Goal: Transaction & Acquisition: Subscribe to service/newsletter

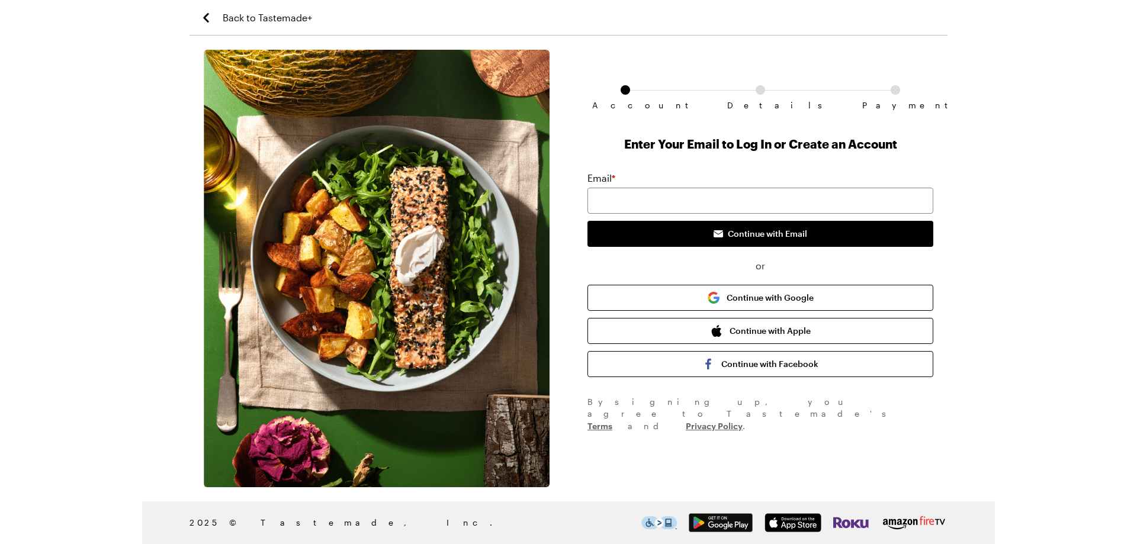
type input "[EMAIL_ADDRESS][DOMAIN_NAME]"
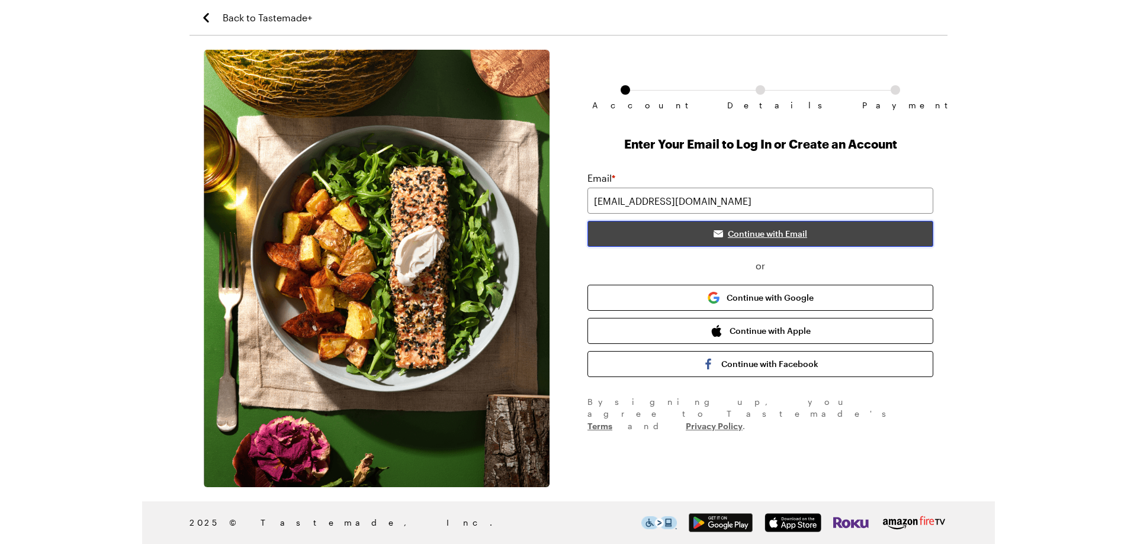
click at [742, 234] on span "Continue with Email" at bounding box center [767, 234] width 79 height 12
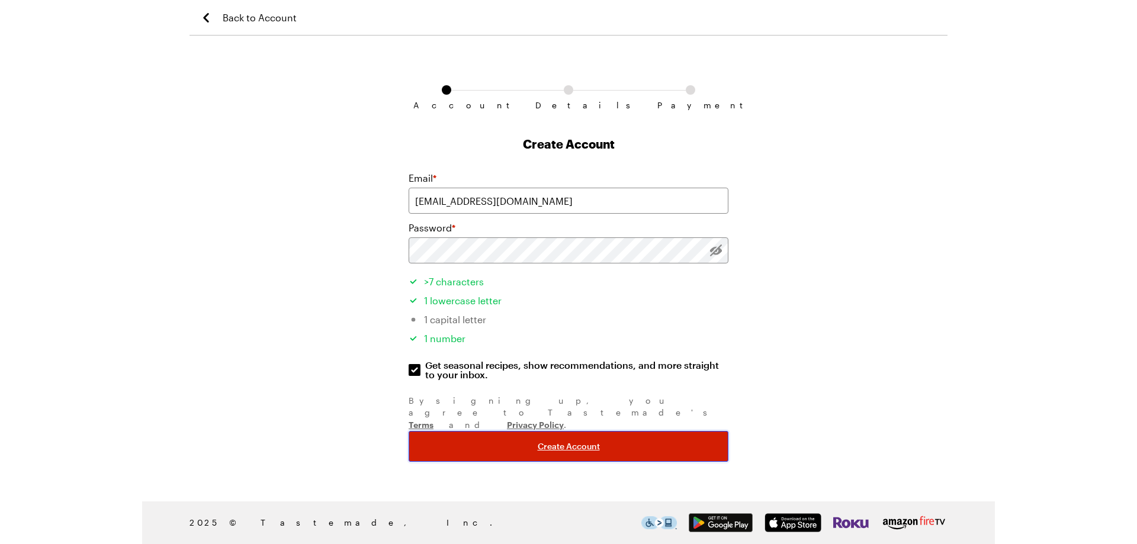
click at [569, 441] on span "Create Account" at bounding box center [569, 447] width 62 height 12
click at [547, 441] on span "Create Account" at bounding box center [569, 447] width 62 height 12
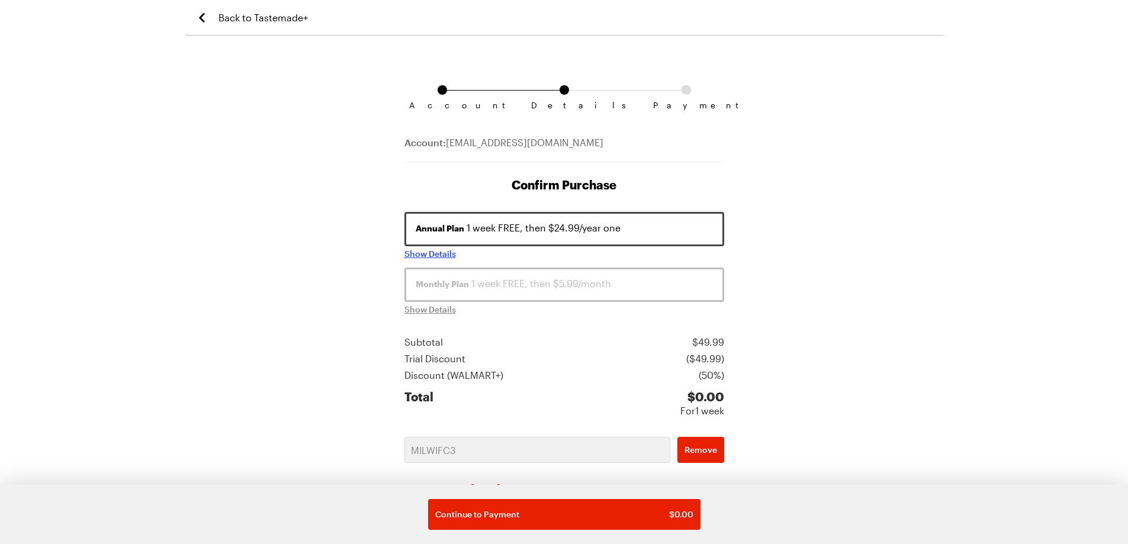
click at [425, 252] on span "Show Details" at bounding box center [431, 254] width 52 height 12
